Goal: Information Seeking & Learning: Find specific fact

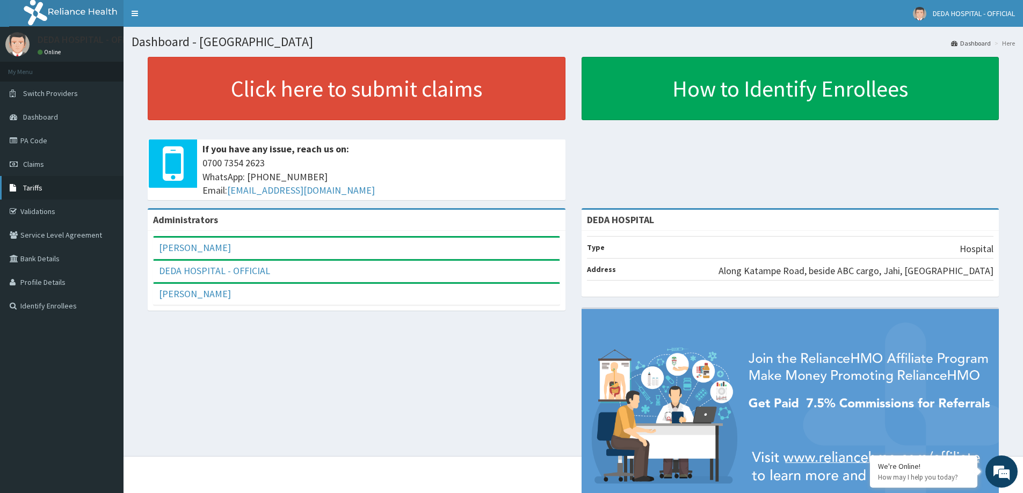
click at [27, 209] on link "Validations" at bounding box center [61, 212] width 123 height 24
click at [32, 189] on span "Tariffs" at bounding box center [32, 188] width 19 height 10
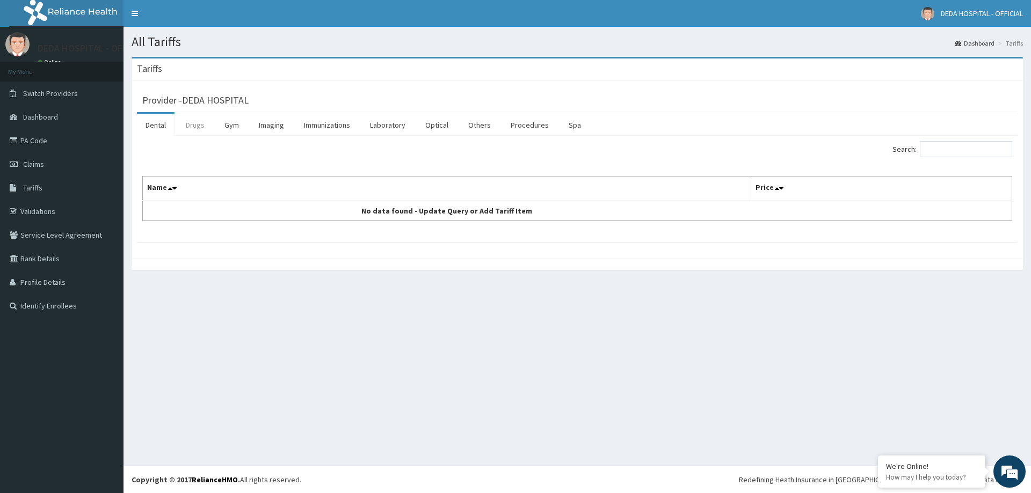
click at [200, 127] on link "Drugs" at bounding box center [195, 125] width 36 height 23
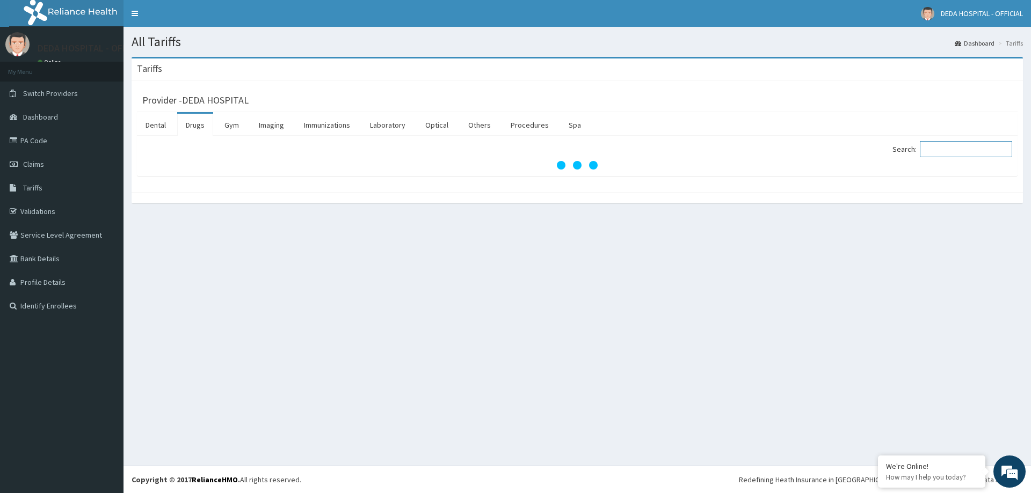
click at [985, 150] on input "Search:" at bounding box center [966, 149] width 92 height 16
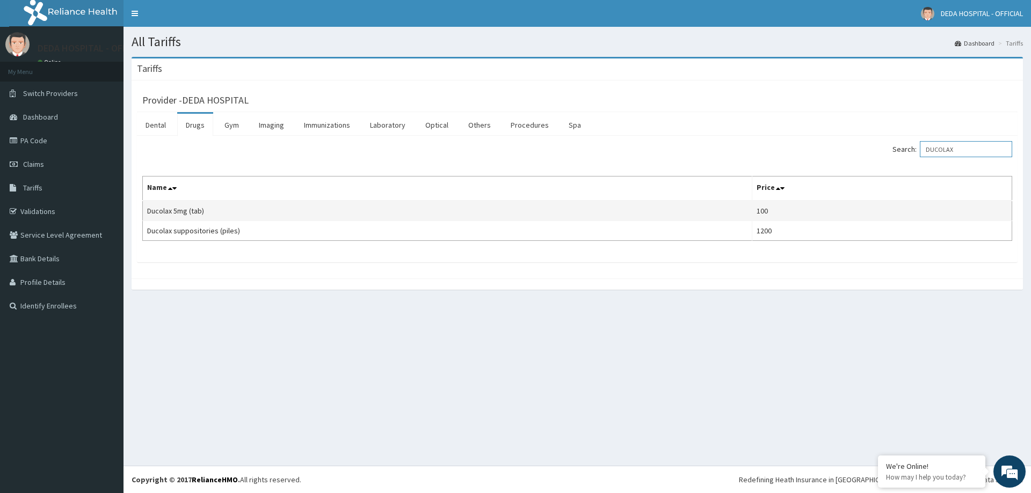
type input "DUCOLAX"
click at [170, 207] on td "Ducolax 5mg (tab)" at bounding box center [447, 211] width 609 height 20
copy td "Ducolax 5mg (tab)"
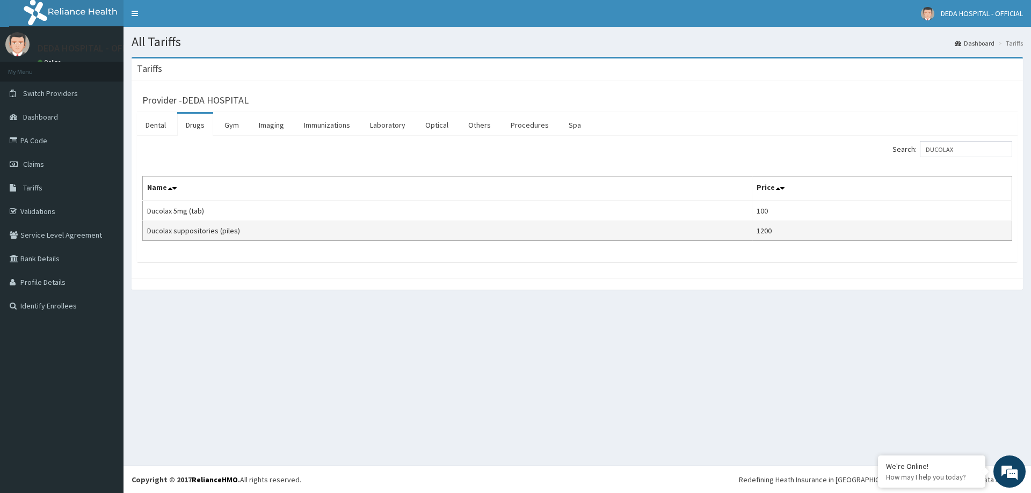
click at [181, 230] on td "Ducolax suppositories (piles)" at bounding box center [447, 231] width 609 height 20
copy td "Ducolax suppositories (piles)"
